Goal: Find specific page/section: Find specific page/section

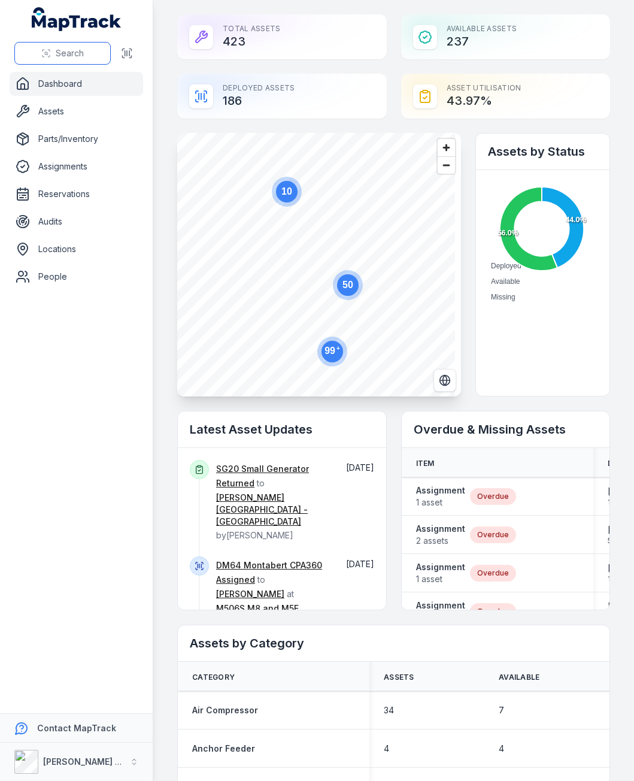
click at [57, 54] on span "Search" at bounding box center [70, 53] width 28 height 12
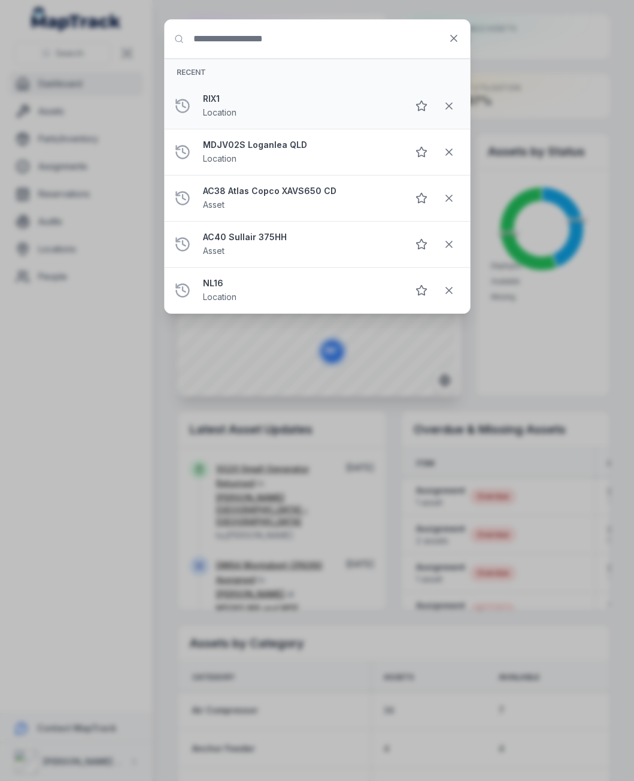
click at [209, 102] on strong "RIX1" at bounding box center [300, 99] width 195 height 12
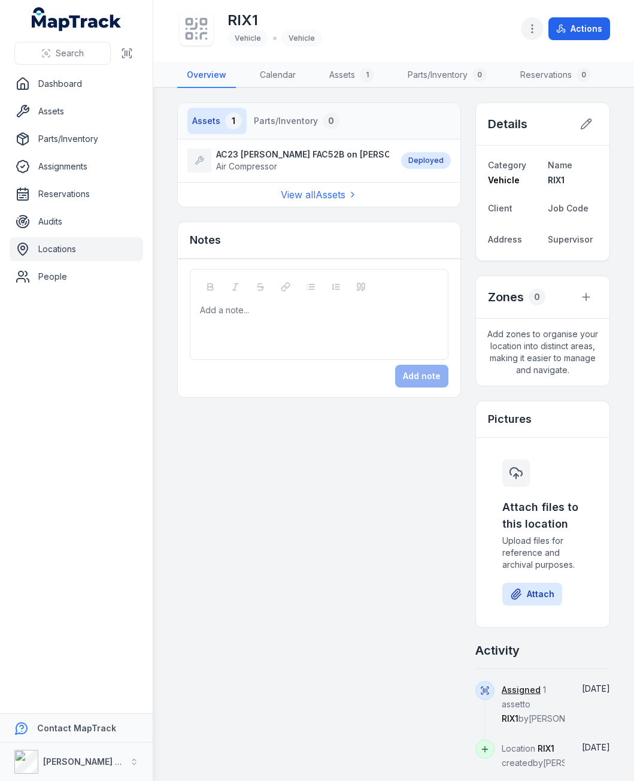
click at [530, 25] on icon "button" at bounding box center [532, 29] width 12 height 12
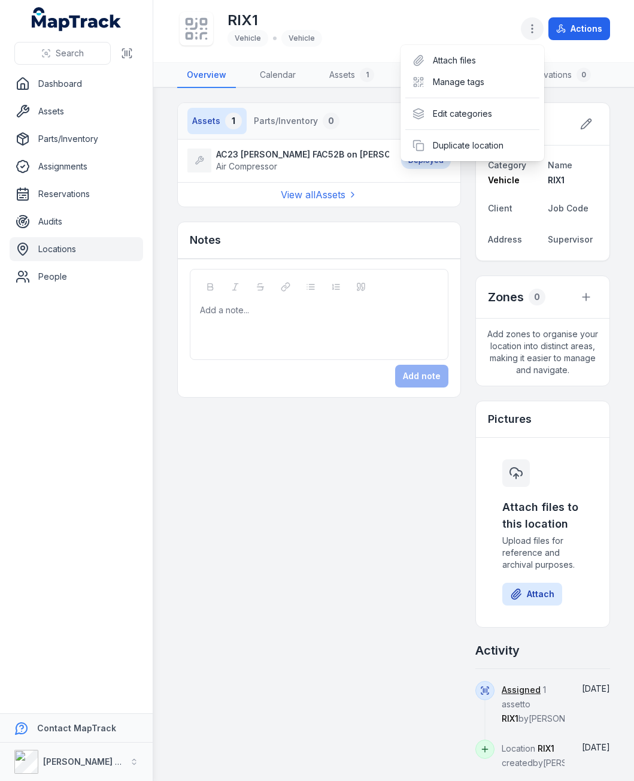
click at [530, 25] on icon "button" at bounding box center [532, 29] width 12 height 12
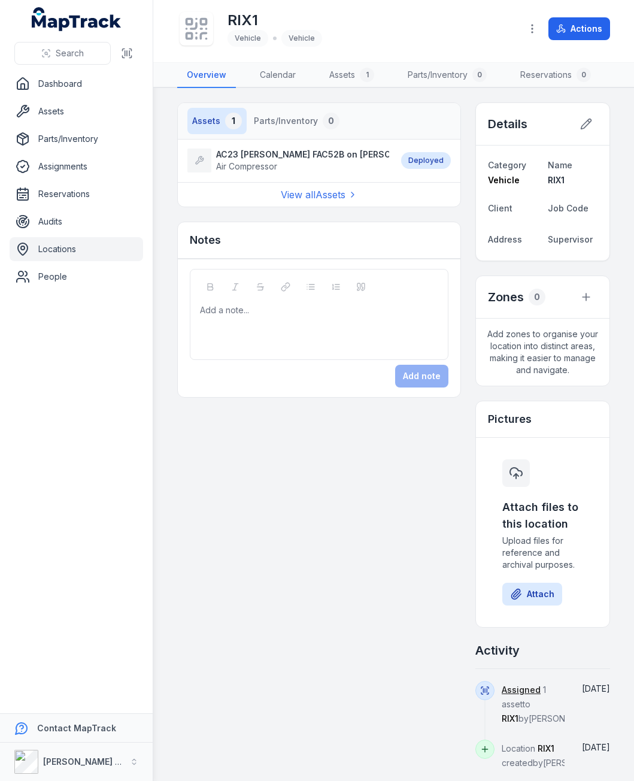
scroll to position [0, 216]
click at [529, 32] on icon "button" at bounding box center [532, 29] width 12 height 12
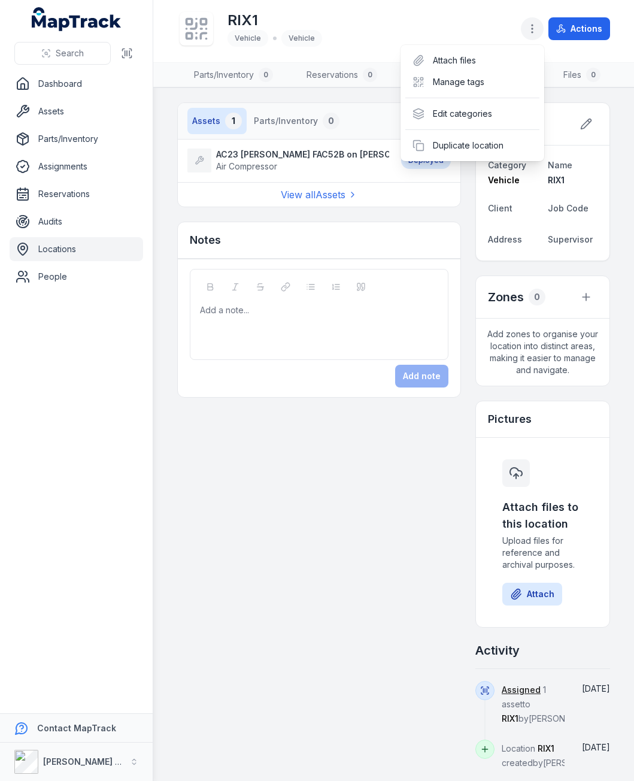
click at [529, 32] on icon "button" at bounding box center [532, 29] width 12 height 12
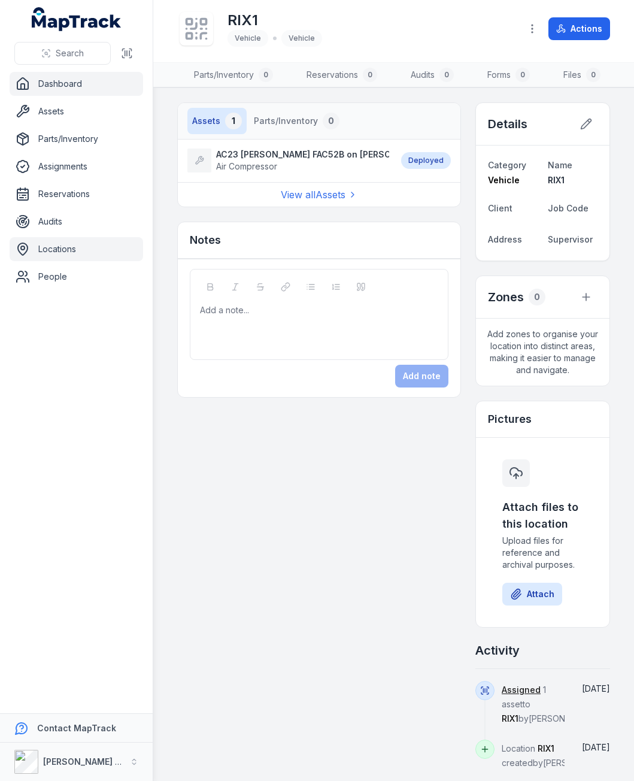
click at [25, 81] on icon at bounding box center [23, 84] width 14 height 14
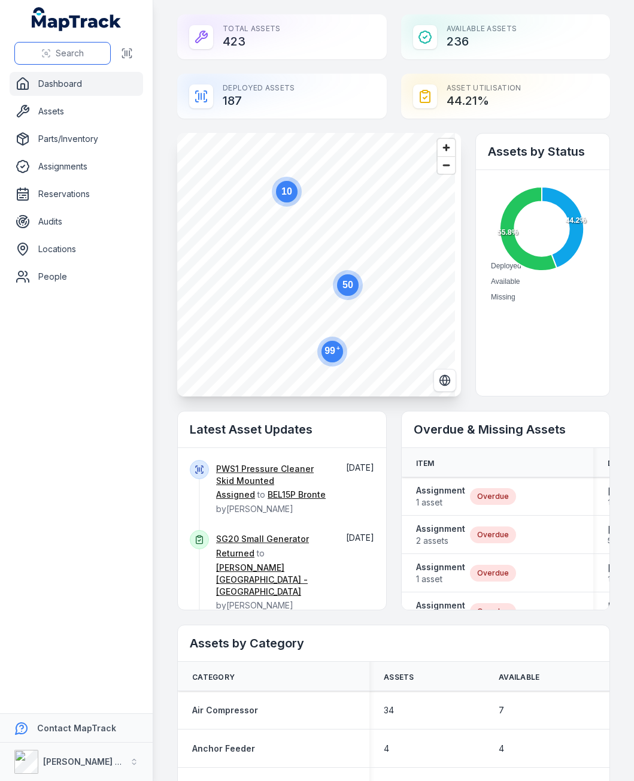
click at [63, 55] on span "Search" at bounding box center [70, 53] width 28 height 12
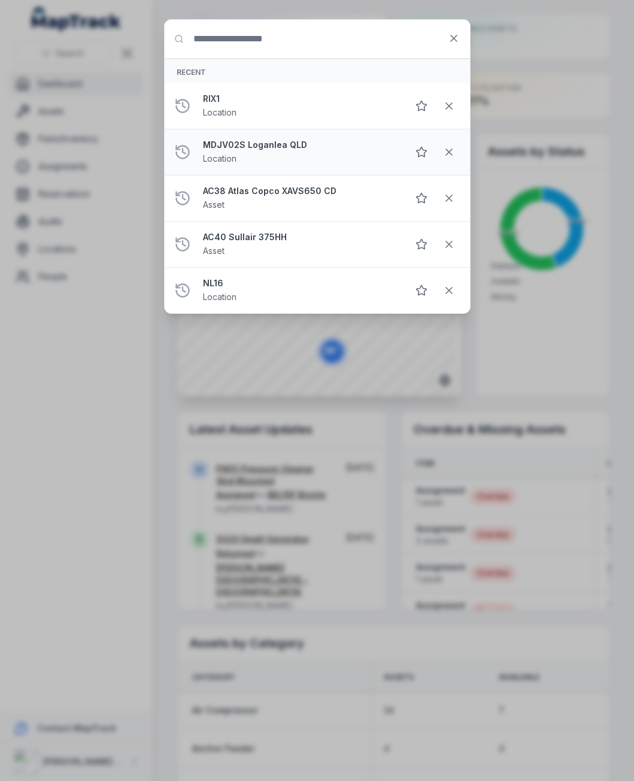
click at [257, 145] on strong "MDJV02S Loganlea QLD" at bounding box center [300, 145] width 195 height 12
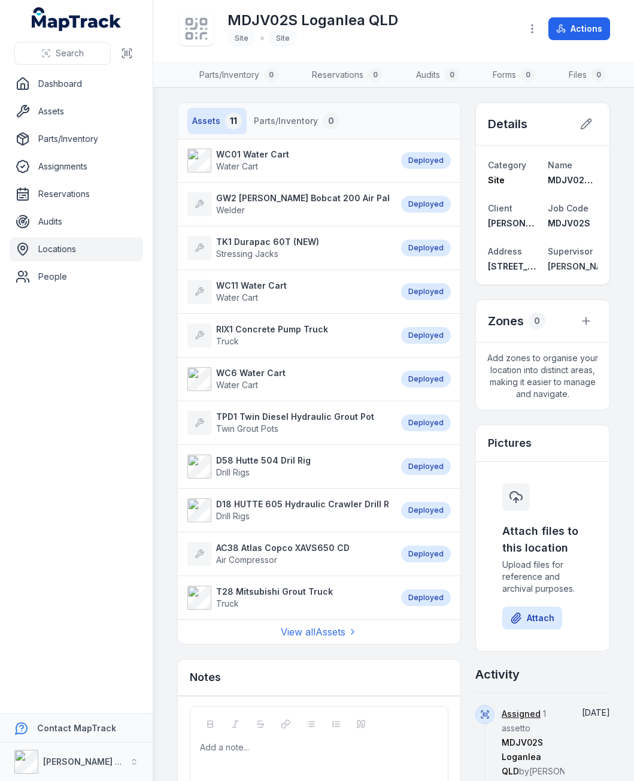
scroll to position [0, 217]
click at [274, 172] on span "Water Cart" at bounding box center [252, 167] width 73 height 12
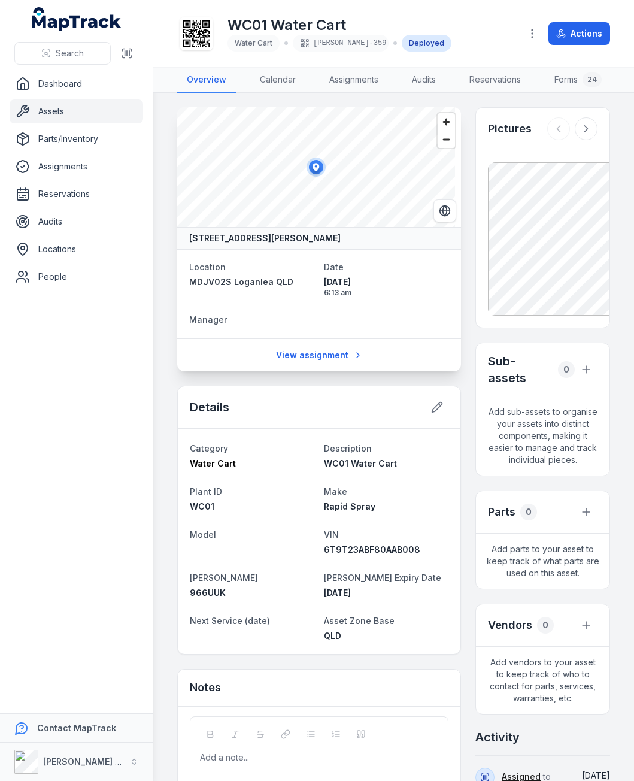
scroll to position [0, 52]
click at [526, 80] on link "Forms 24" at bounding box center [526, 80] width 66 height 25
